Goal: Find specific page/section: Find specific page/section

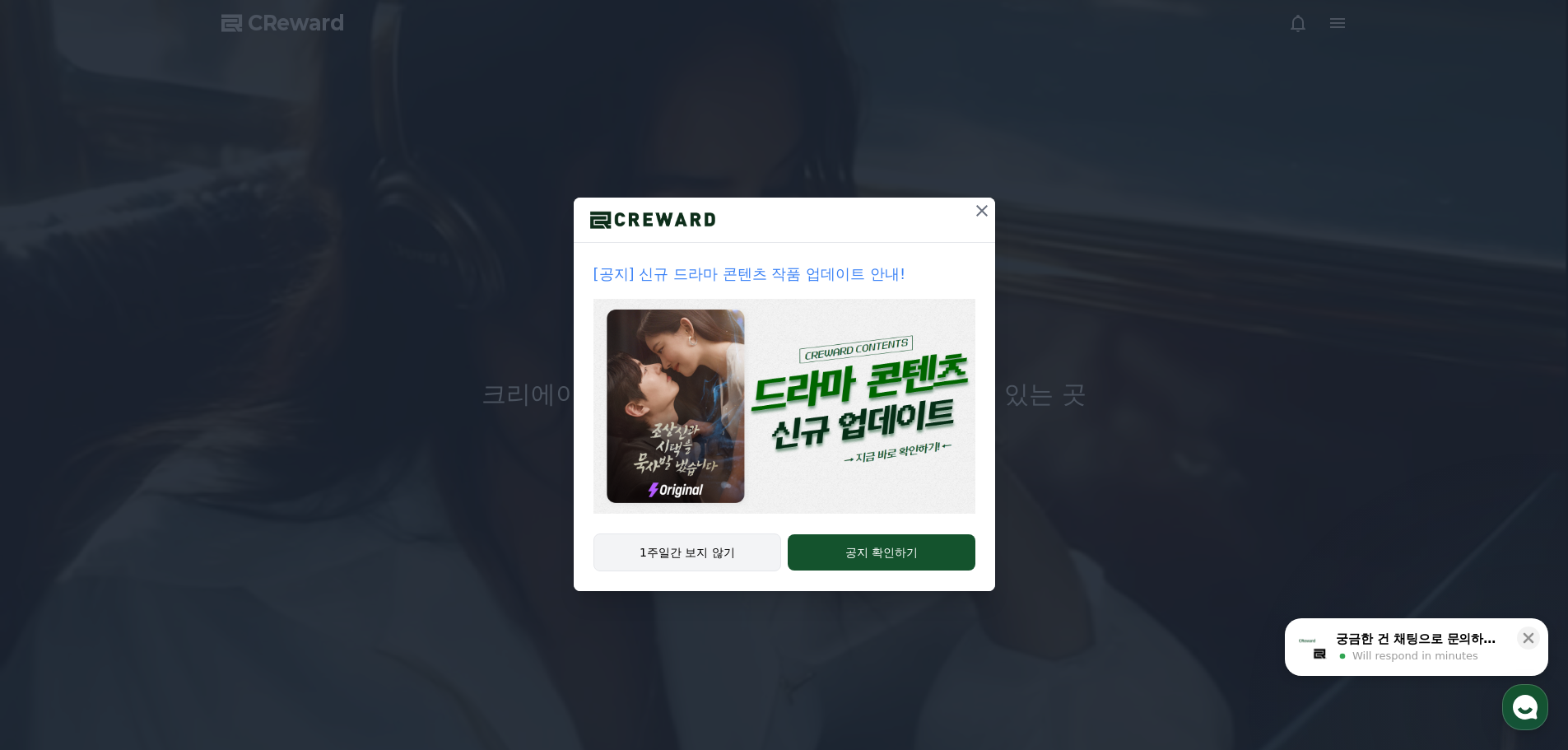
click at [711, 558] on button "1주일간 보지 않기" at bounding box center [688, 553] width 189 height 38
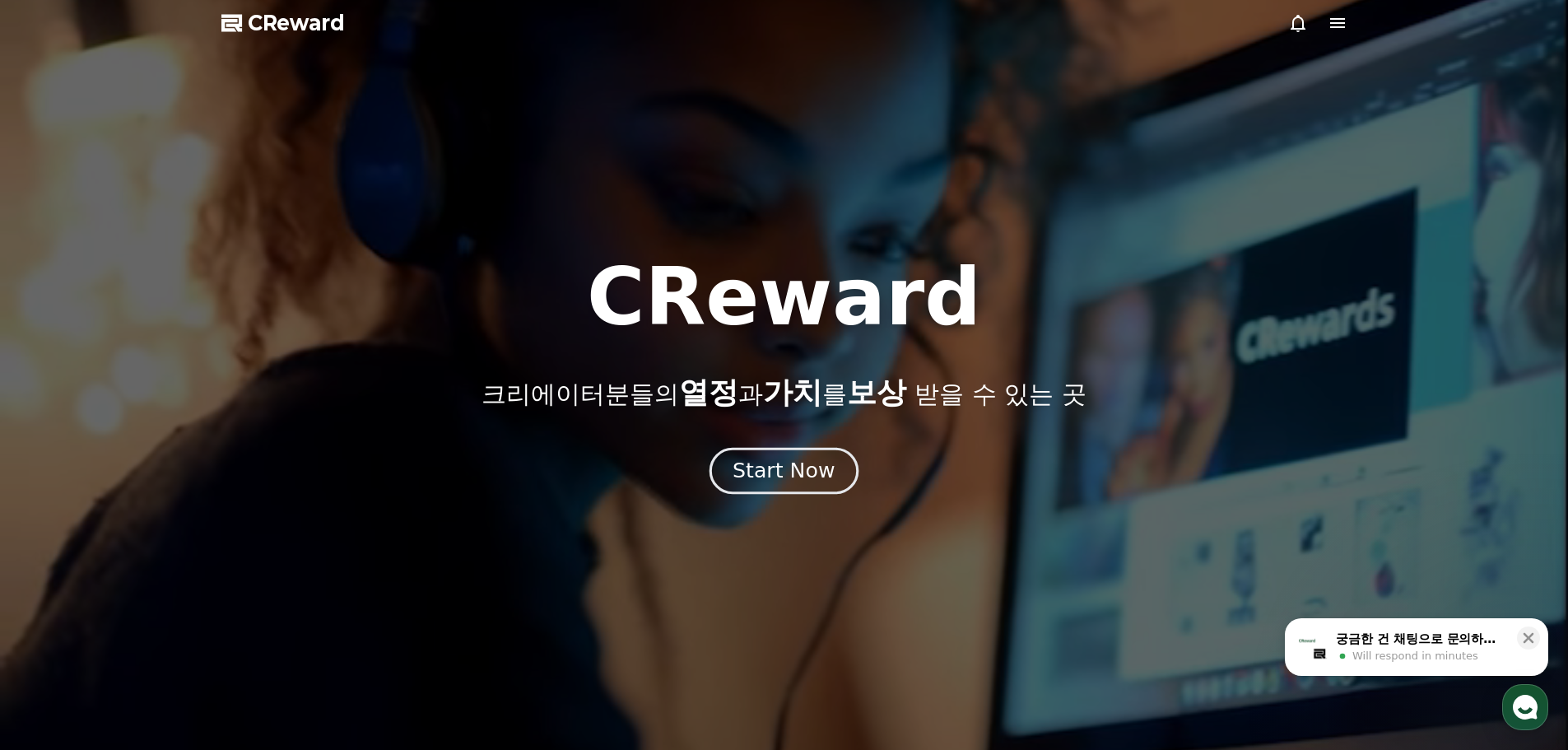
click at [780, 476] on div "Start Now" at bounding box center [784, 470] width 102 height 28
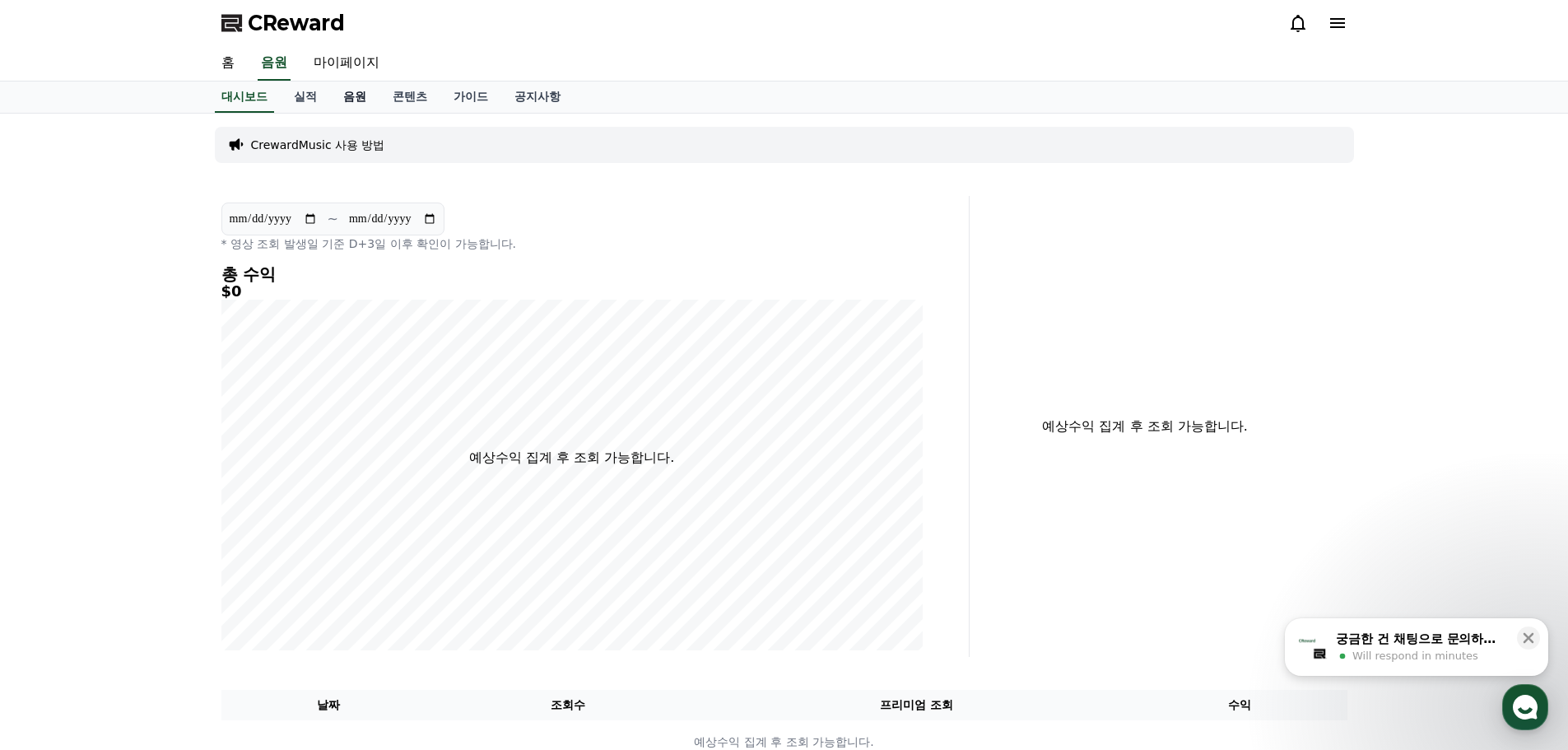
click at [359, 101] on link "음원" at bounding box center [354, 97] width 49 height 31
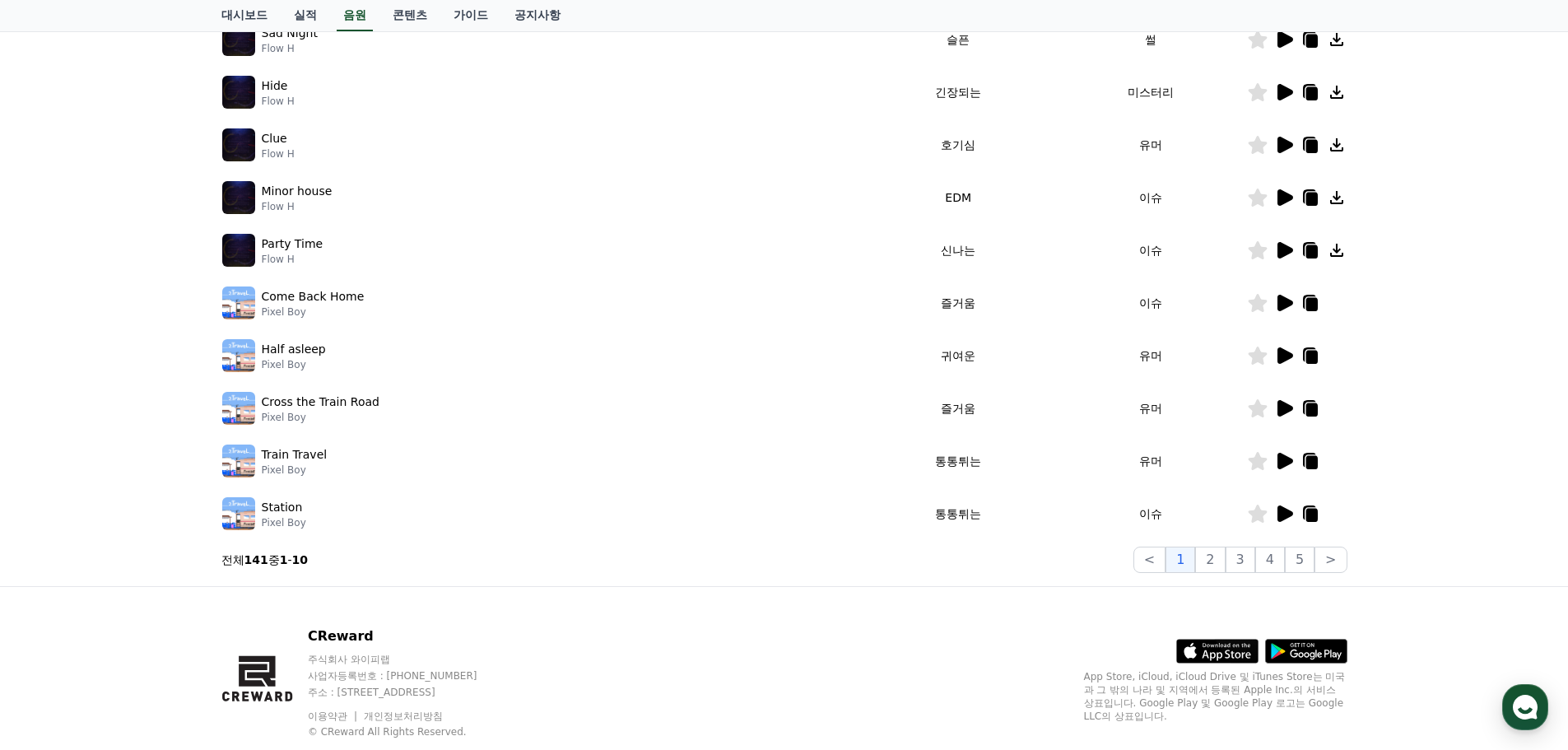
scroll to position [365, 0]
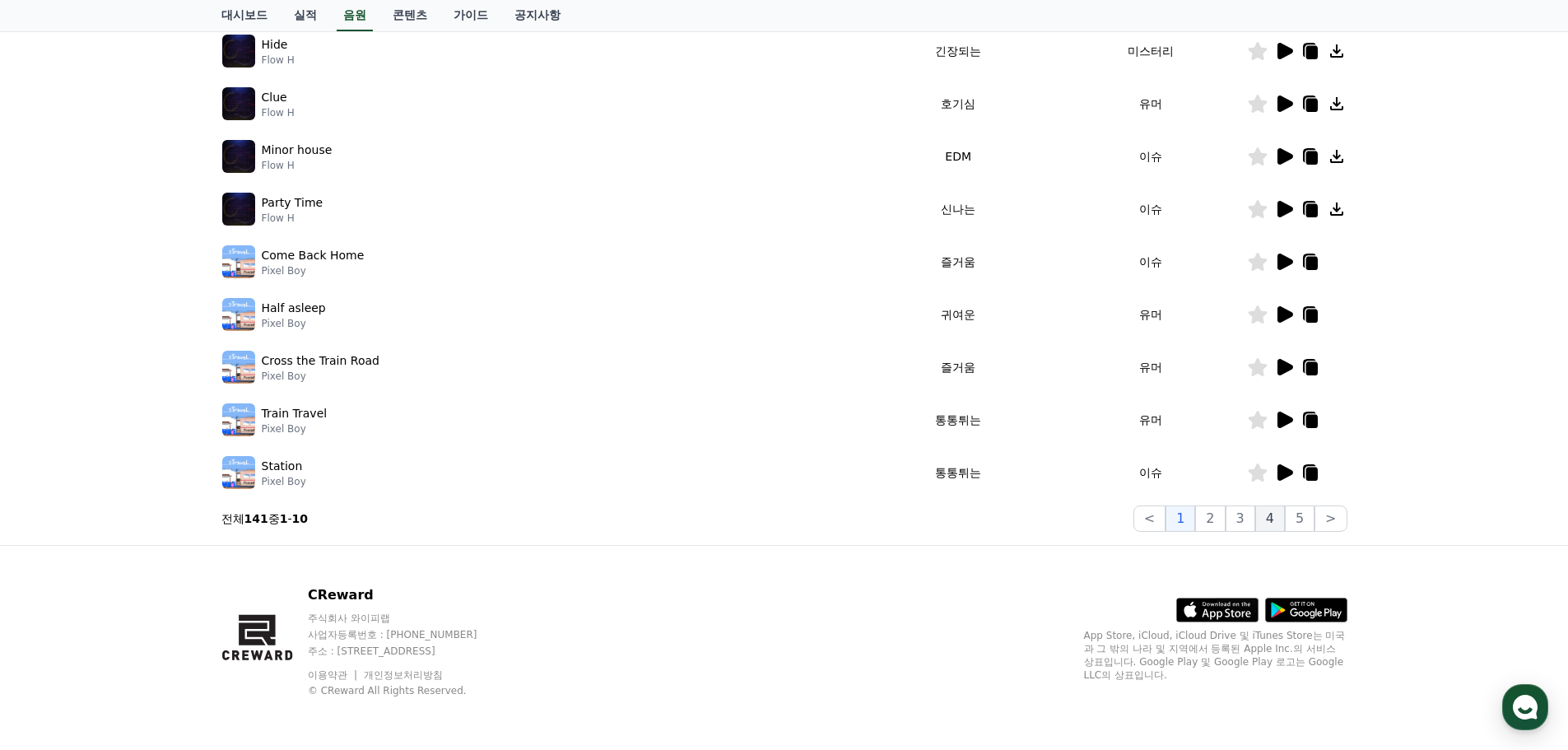
click at [1270, 521] on button "4" at bounding box center [1270, 519] width 30 height 26
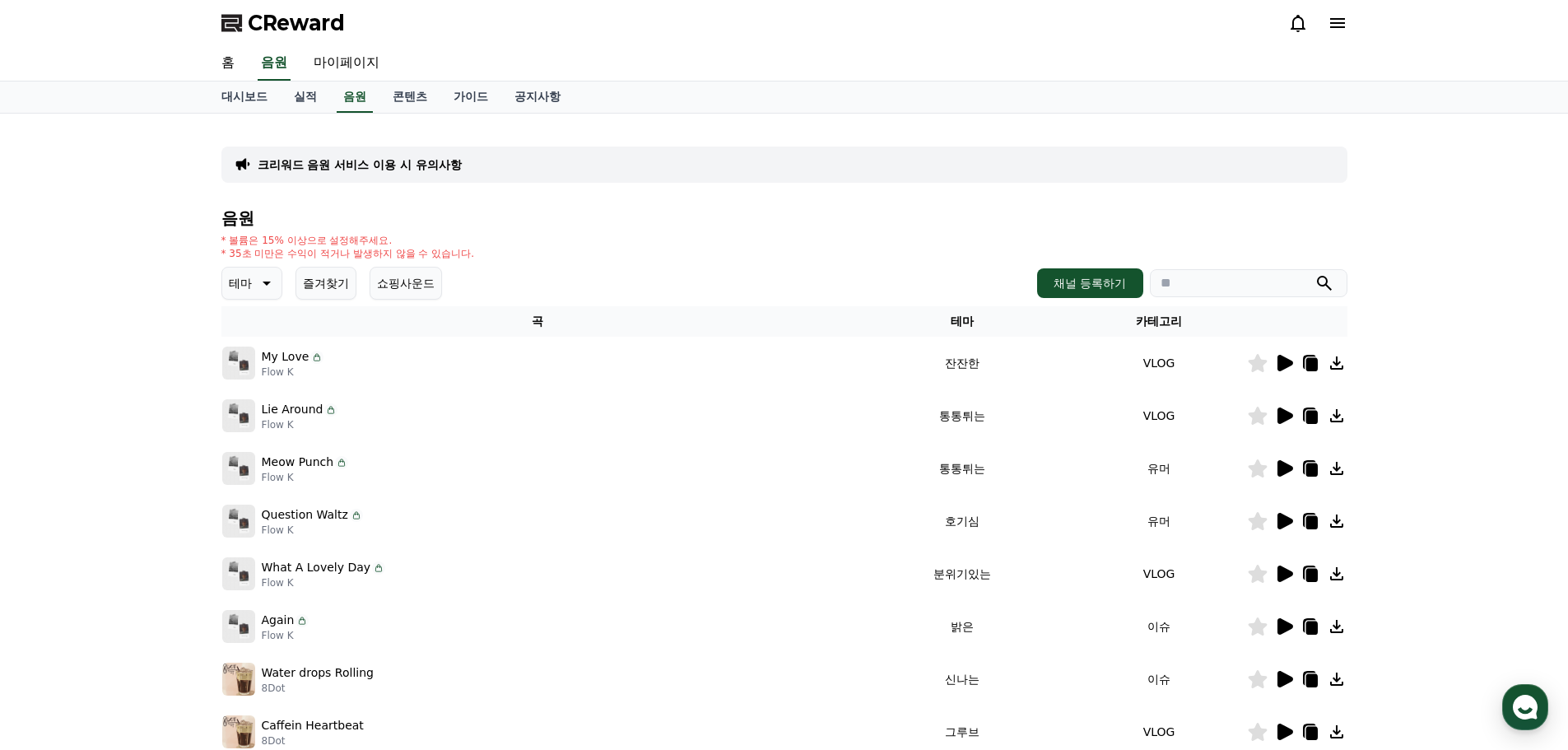
click at [1333, 362] on icon at bounding box center [1336, 362] width 13 height 13
